Goal: Navigation & Orientation: Find specific page/section

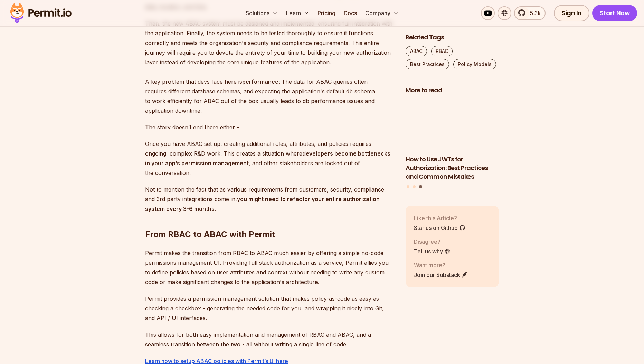
scroll to position [995, 0]
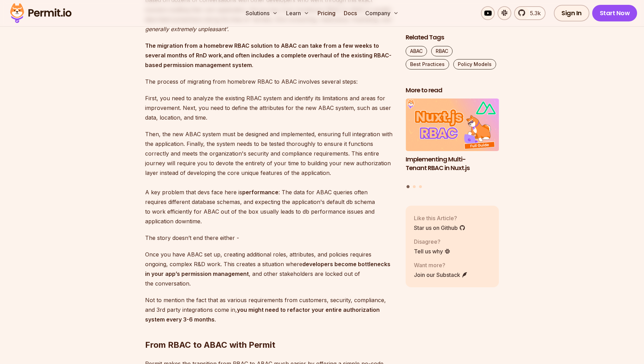
click at [35, 11] on img at bounding box center [41, 12] width 68 height 23
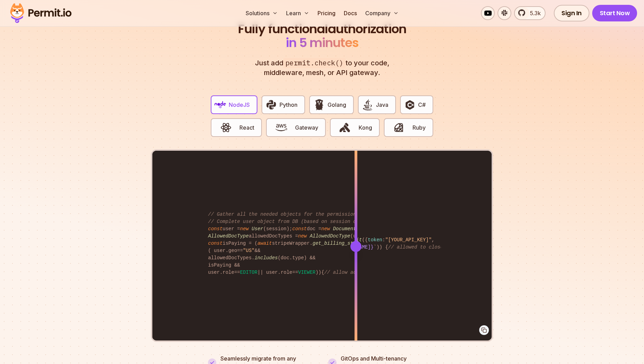
scroll to position [1327, 0]
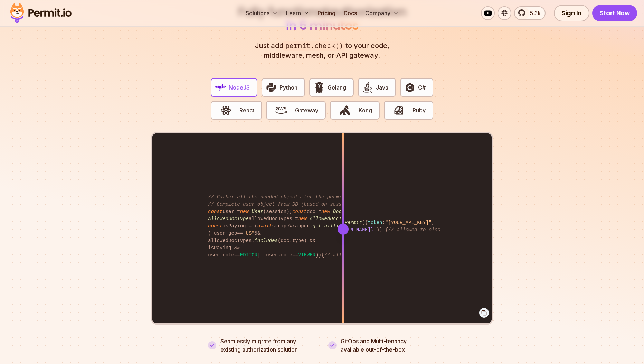
drag, startPoint x: 355, startPoint y: 225, endPoint x: 343, endPoint y: 214, distance: 15.6
click at [343, 214] on div at bounding box center [343, 228] width 3 height 191
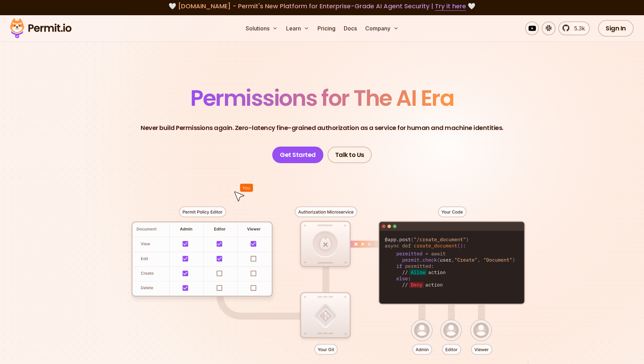
scroll to position [0, 0]
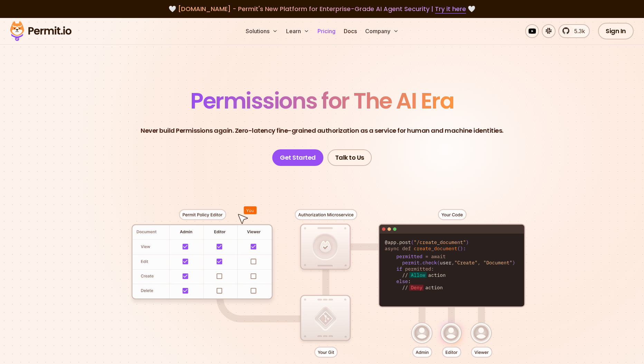
click at [324, 32] on link "Pricing" at bounding box center [326, 31] width 23 height 14
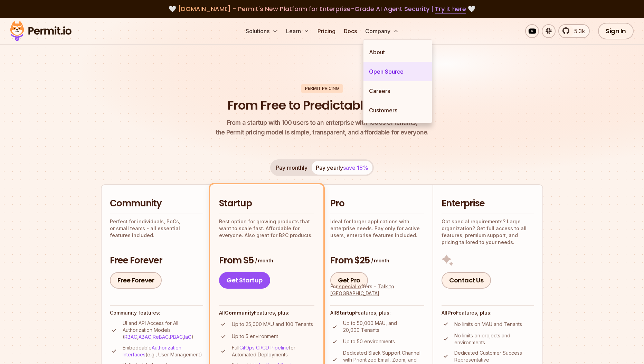
click at [384, 70] on link "Open Source" at bounding box center [398, 71] width 68 height 19
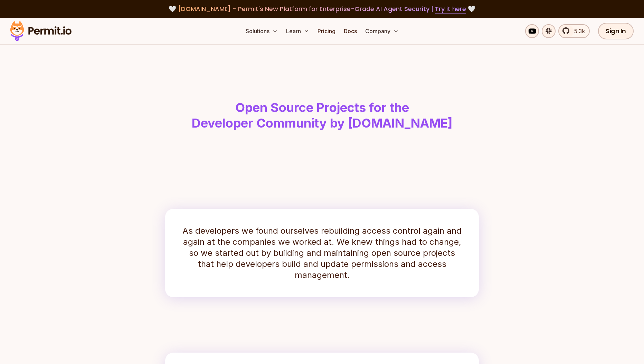
click at [531, 100] on header "Open Source Projects for the Developer Community by [DOMAIN_NAME]" at bounding box center [322, 102] width 442 height 114
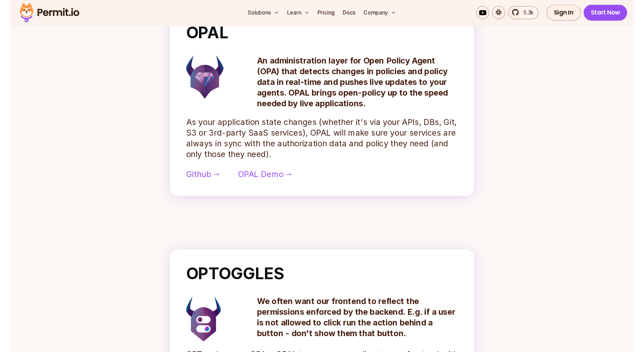
scroll to position [302, 0]
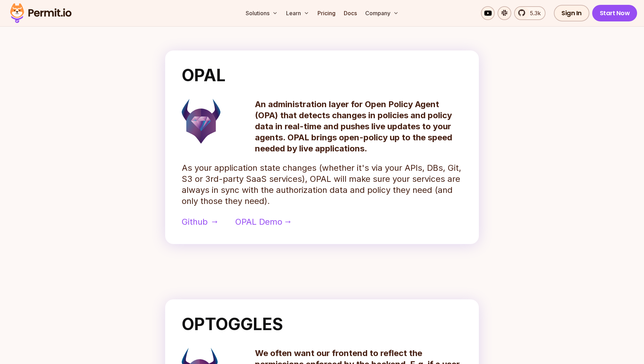
click at [196, 220] on span "Github" at bounding box center [195, 221] width 26 height 11
